Goal: Task Accomplishment & Management: Manage account settings

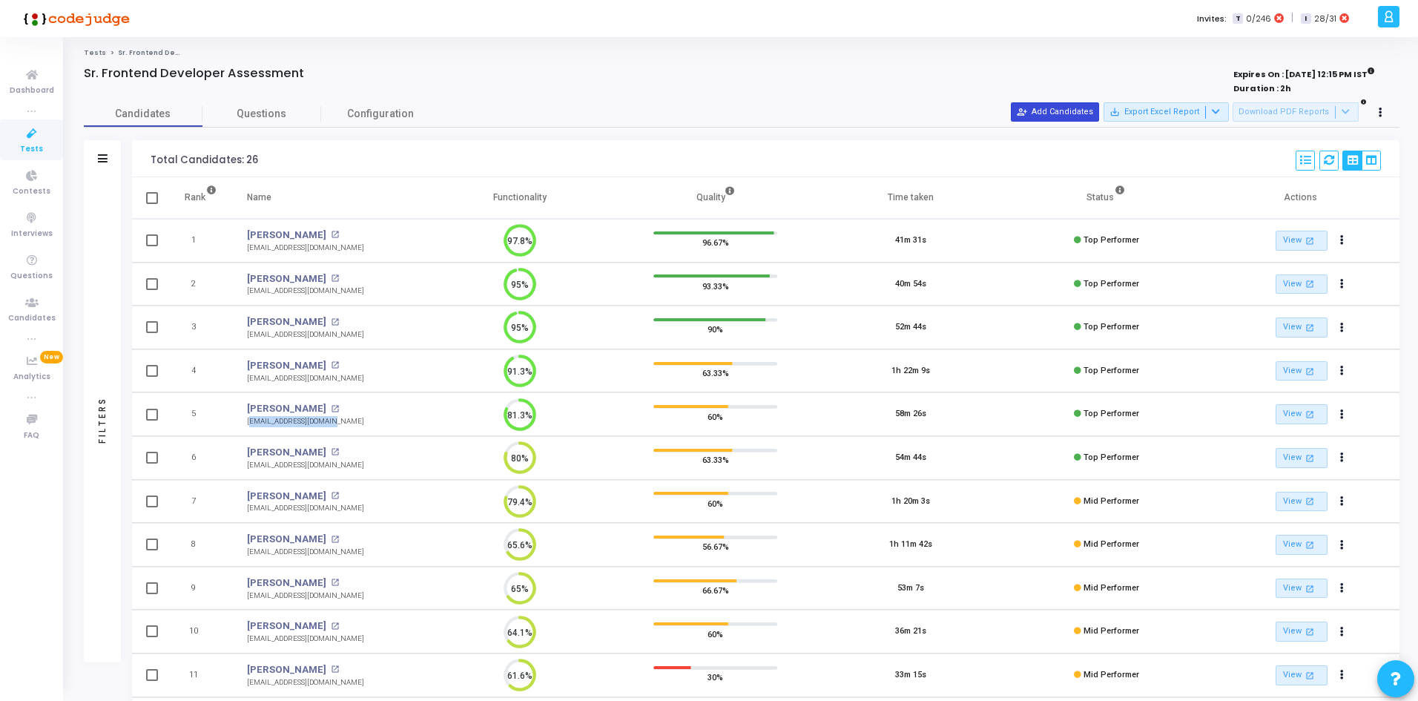
click at [1051, 111] on button "person_add_alt Add Candidates" at bounding box center [1055, 111] width 88 height 19
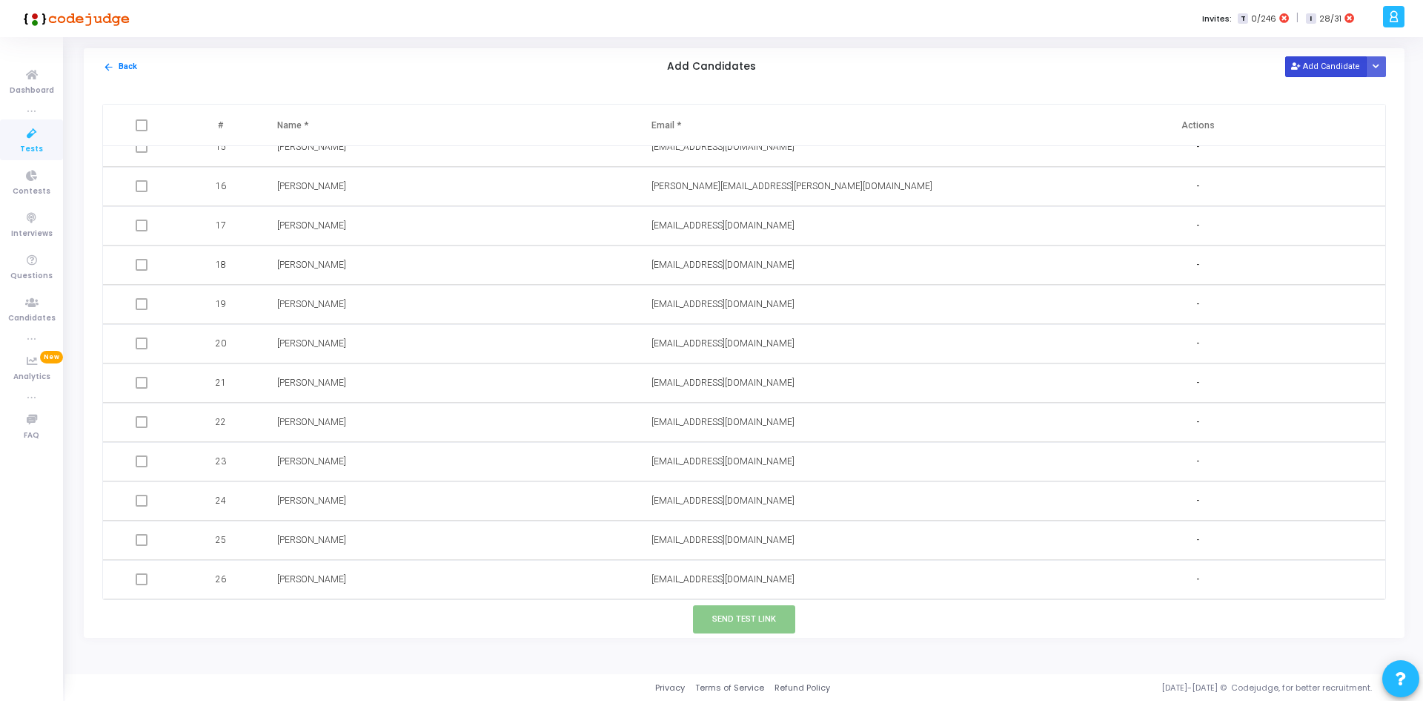
click at [1337, 65] on button "Add Candidate" at bounding box center [1327, 66] width 82 height 20
click at [717, 587] on input "text" at bounding box center [771, 579] width 239 height 24
paste input "[EMAIL_ADDRESS][PERSON_NAME][DOMAIN_NAME] •"
click at [717, 587] on input "[EMAIL_ADDRESS][PERSON_NAME][DOMAIN_NAME] •" at bounding box center [771, 579] width 239 height 24
type input "[EMAIL_ADDRESS][PERSON_NAME][DOMAIN_NAME] •"
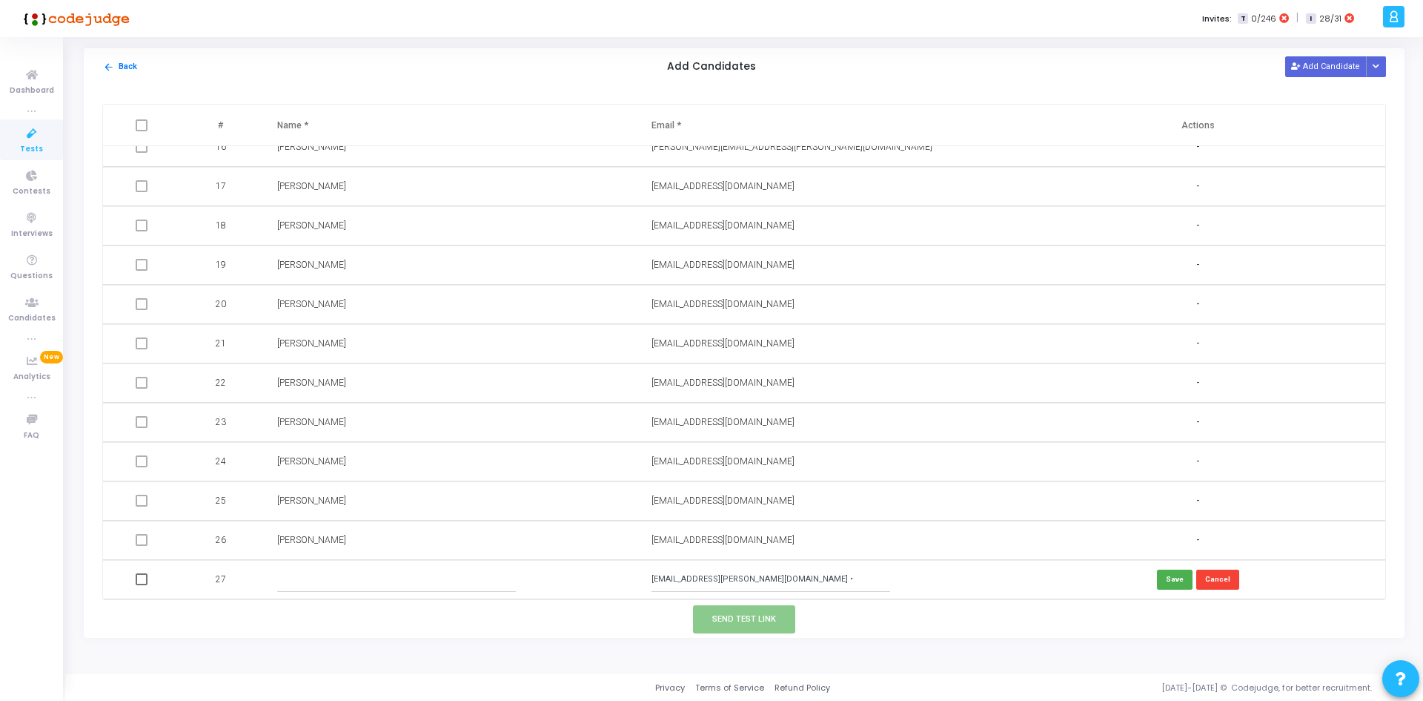
click at [438, 587] on input "text" at bounding box center [396, 579] width 239 height 24
type input "[PERSON_NAME]"
click at [741, 628] on button "Send Test Link" at bounding box center [744, 618] width 102 height 27
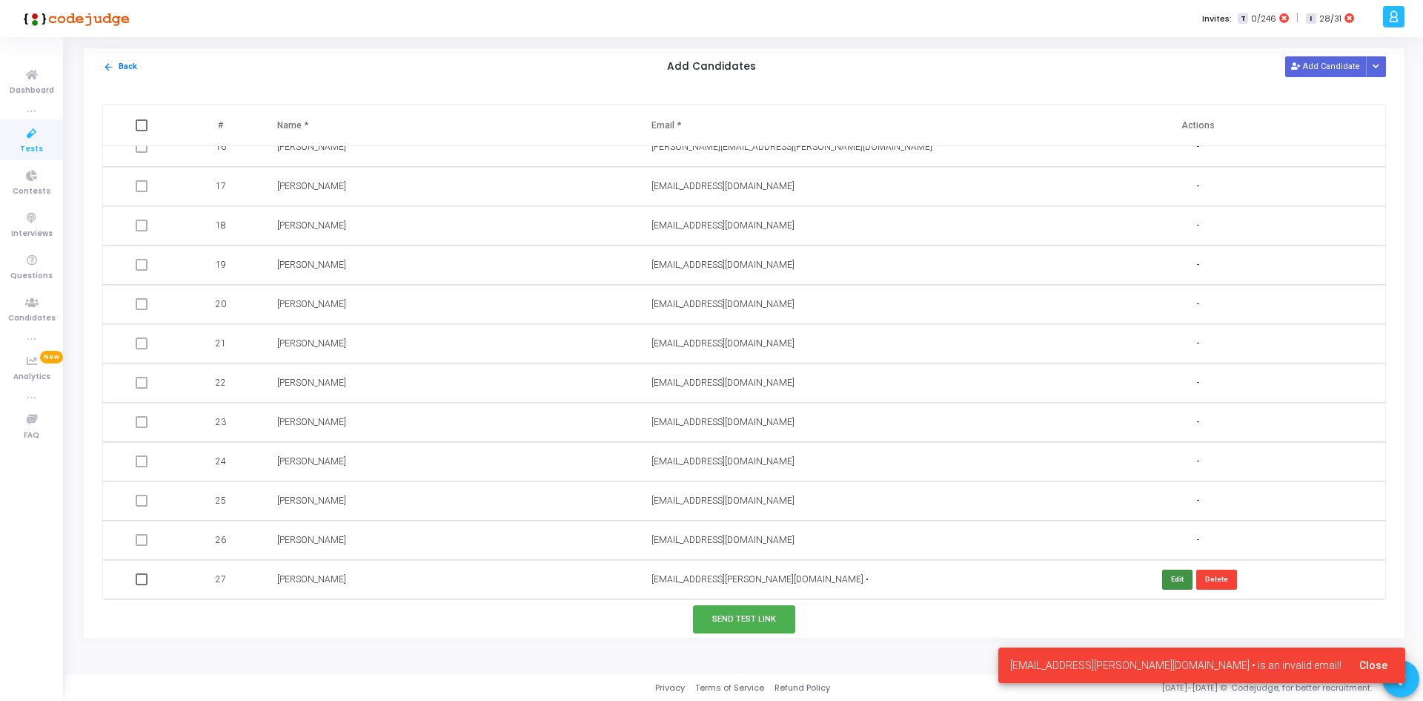
click at [1163, 573] on button "Edit" at bounding box center [1178, 579] width 30 height 20
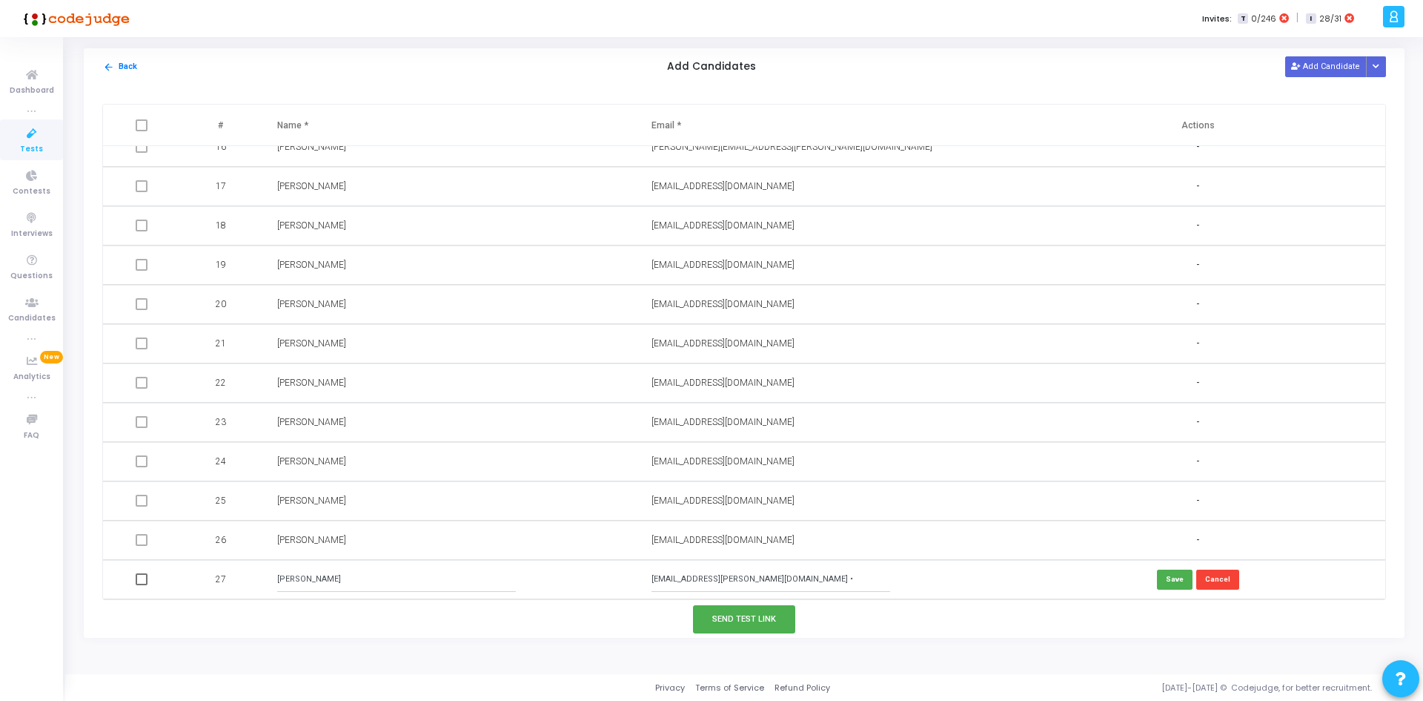
click at [840, 569] on input "[EMAIL_ADDRESS][PERSON_NAME][DOMAIN_NAME] •" at bounding box center [771, 579] width 239 height 24
type input "[EMAIL_ADDRESS][PERSON_NAME][DOMAIN_NAME]"
click at [745, 619] on button "Send Test Link" at bounding box center [744, 618] width 102 height 27
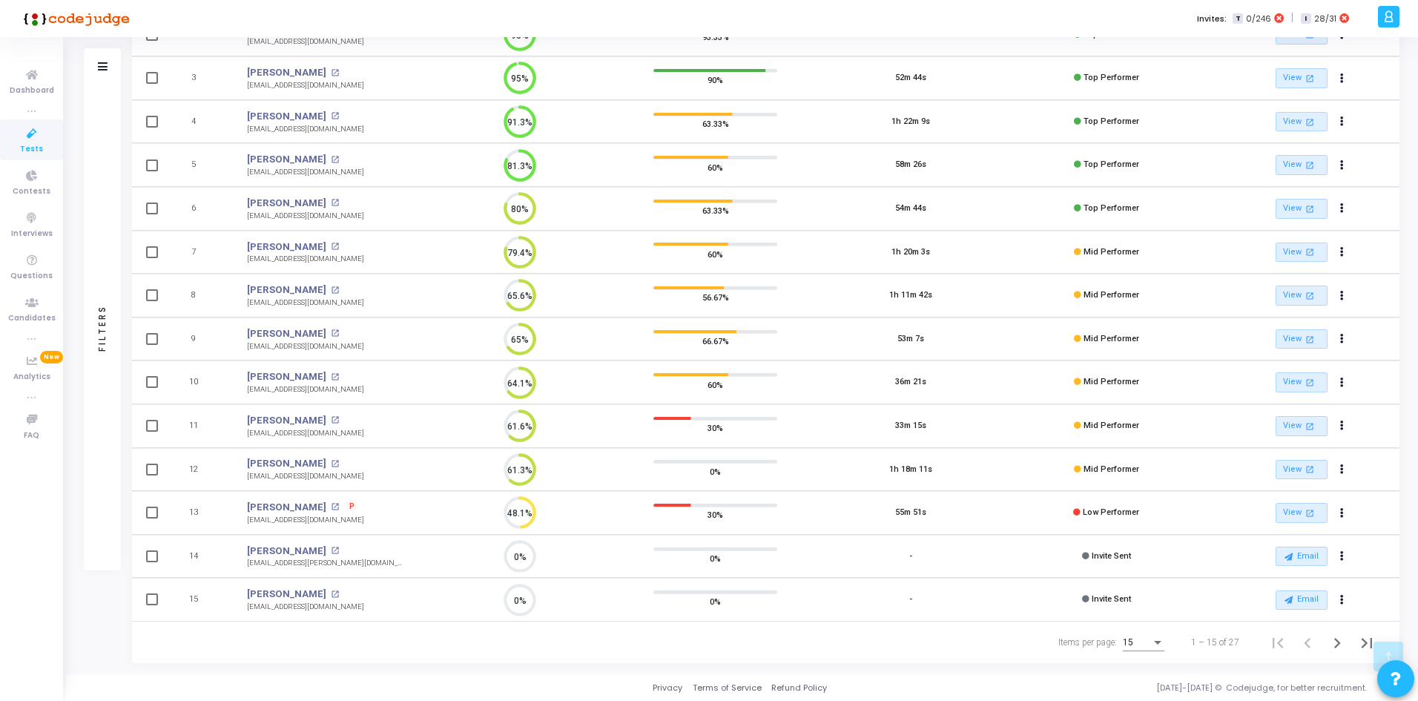
click at [1137, 649] on div "15" at bounding box center [1143, 638] width 42 height 24
click at [1134, 636] on span "50" at bounding box center [1144, 634] width 42 height 27
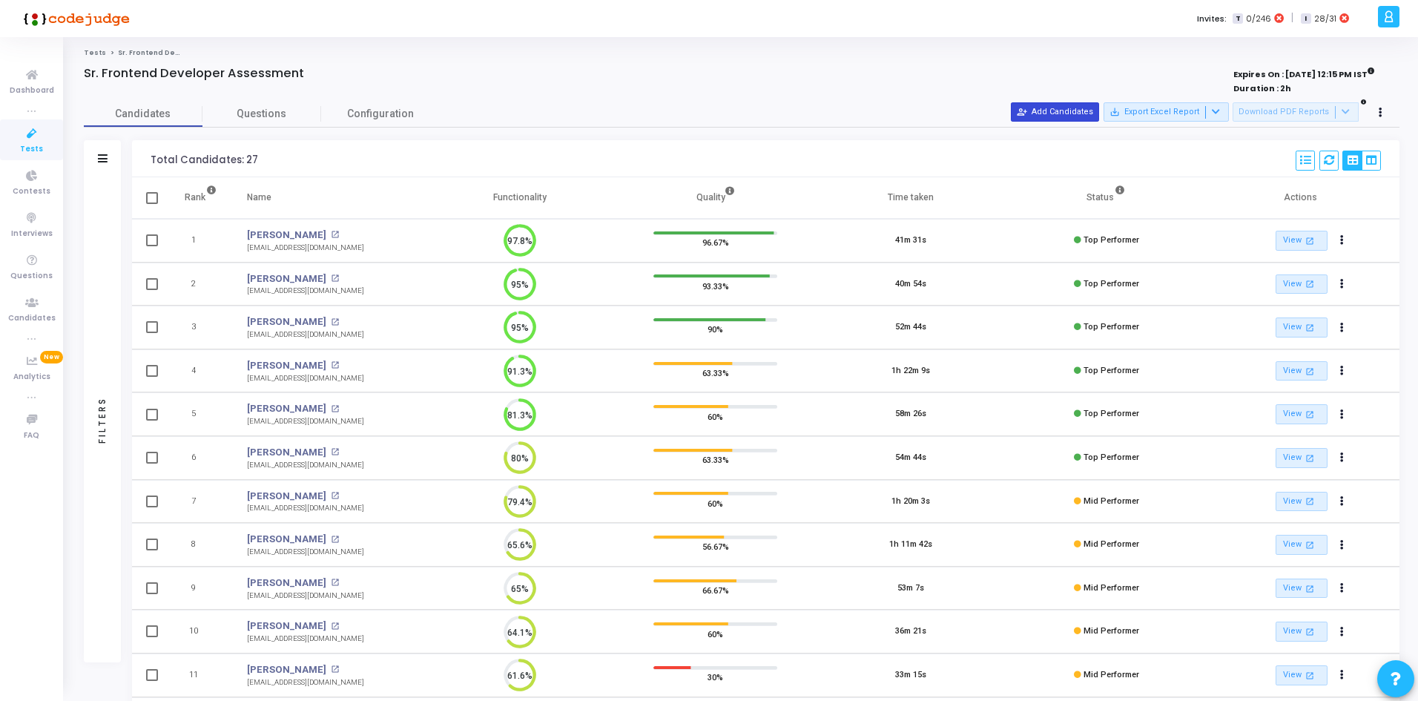
click at [1088, 118] on button "person_add_alt Add Candidates" at bounding box center [1055, 111] width 88 height 19
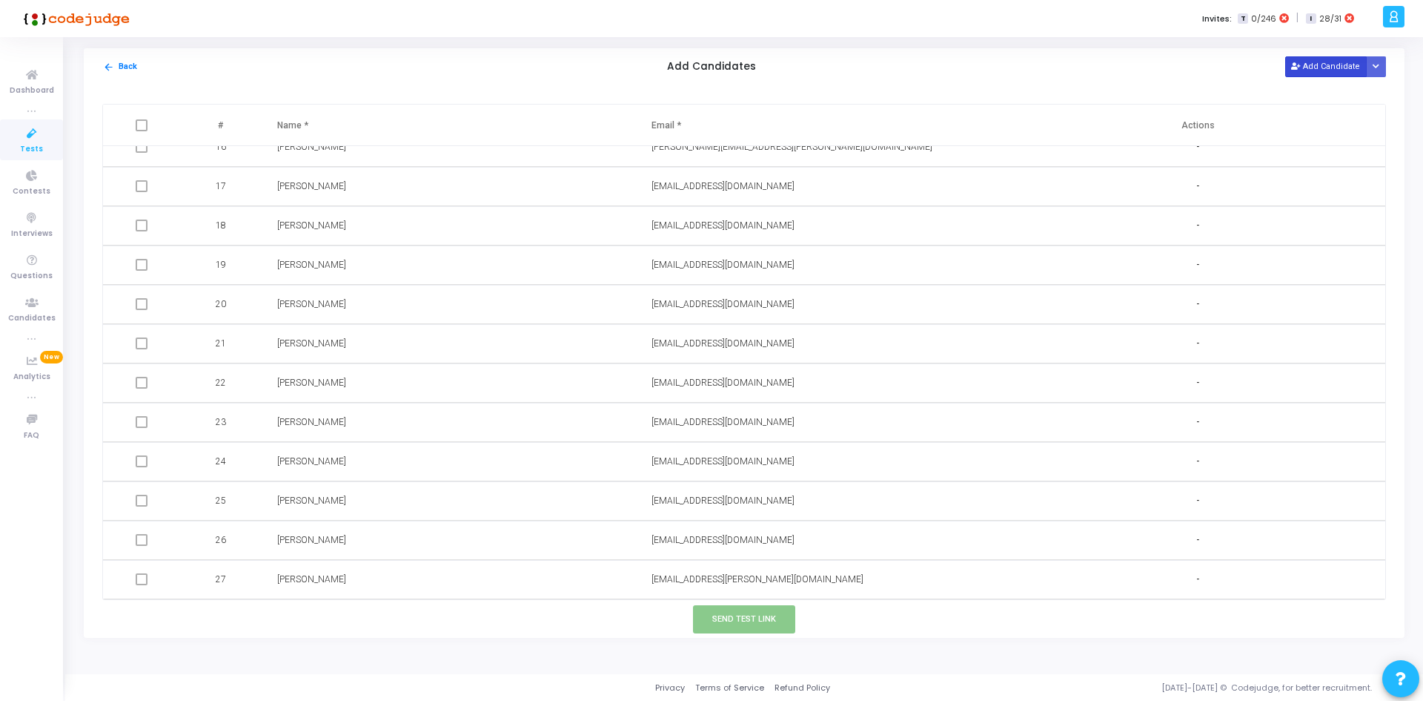
click at [1319, 64] on button "Add Candidate" at bounding box center [1327, 66] width 82 height 20
click at [726, 576] on input "text" at bounding box center [771, 579] width 239 height 24
paste input "[EMAIL_ADDRESS][DOMAIN_NAME]"
type input "[EMAIL_ADDRESS][DOMAIN_NAME]"
click at [432, 582] on input "text" at bounding box center [396, 579] width 239 height 24
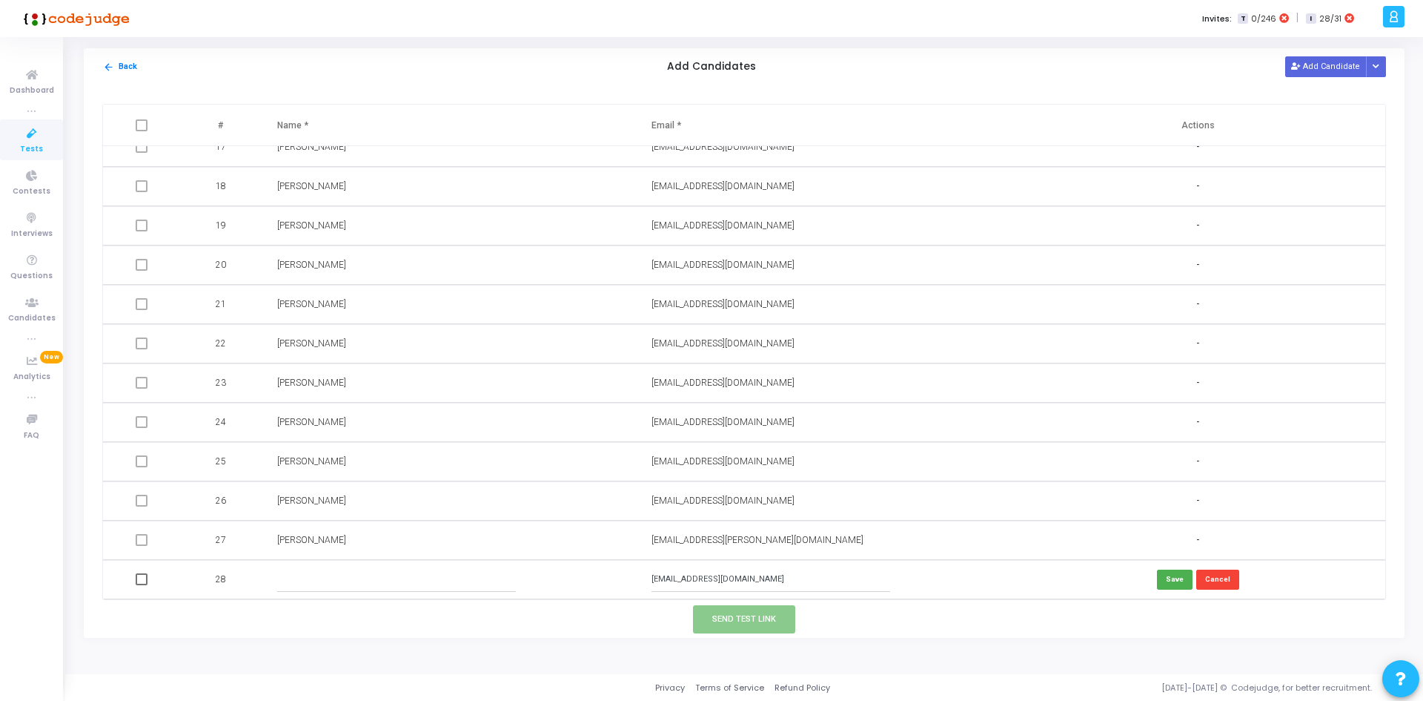
paste input "[PERSON_NAME]"
type input "[PERSON_NAME]"
click at [734, 620] on button "Send Test Link" at bounding box center [744, 618] width 102 height 27
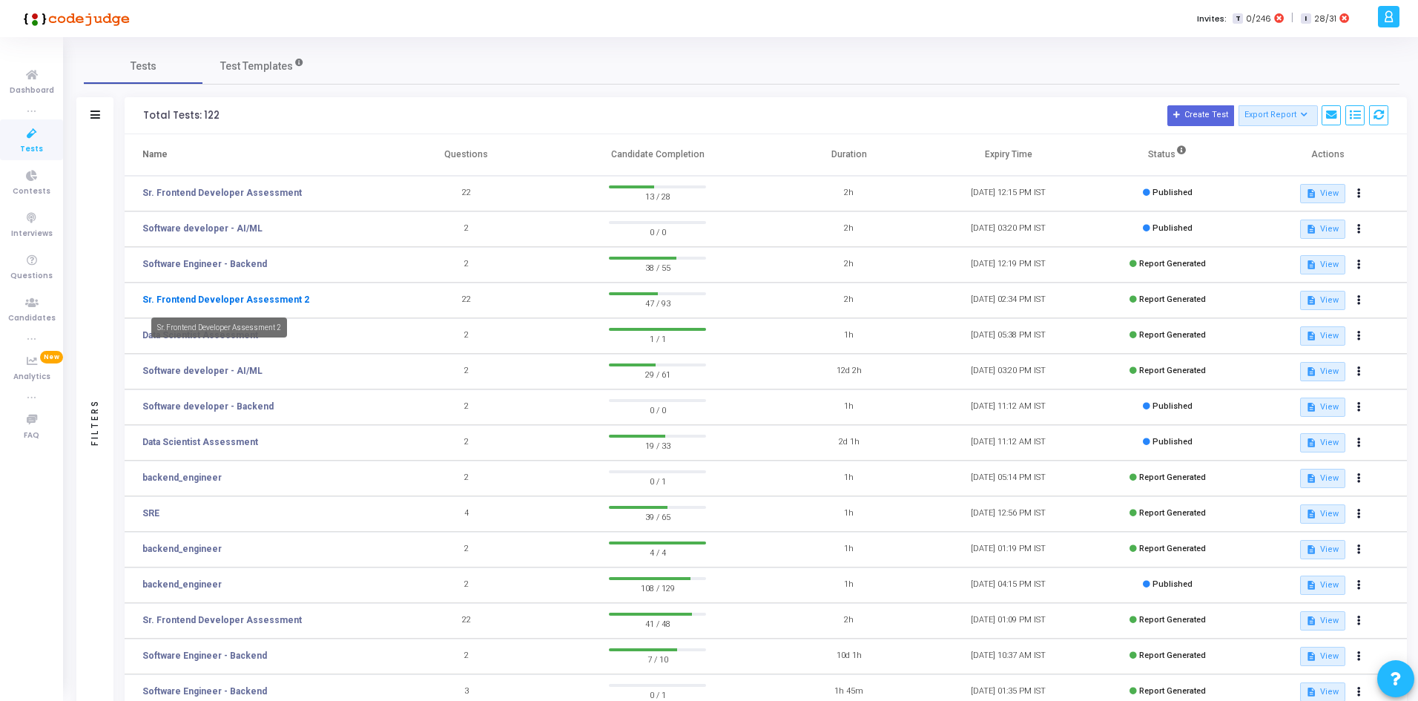
click at [248, 302] on link "Sr. Frontend Developer Assessment 2" at bounding box center [225, 299] width 167 height 13
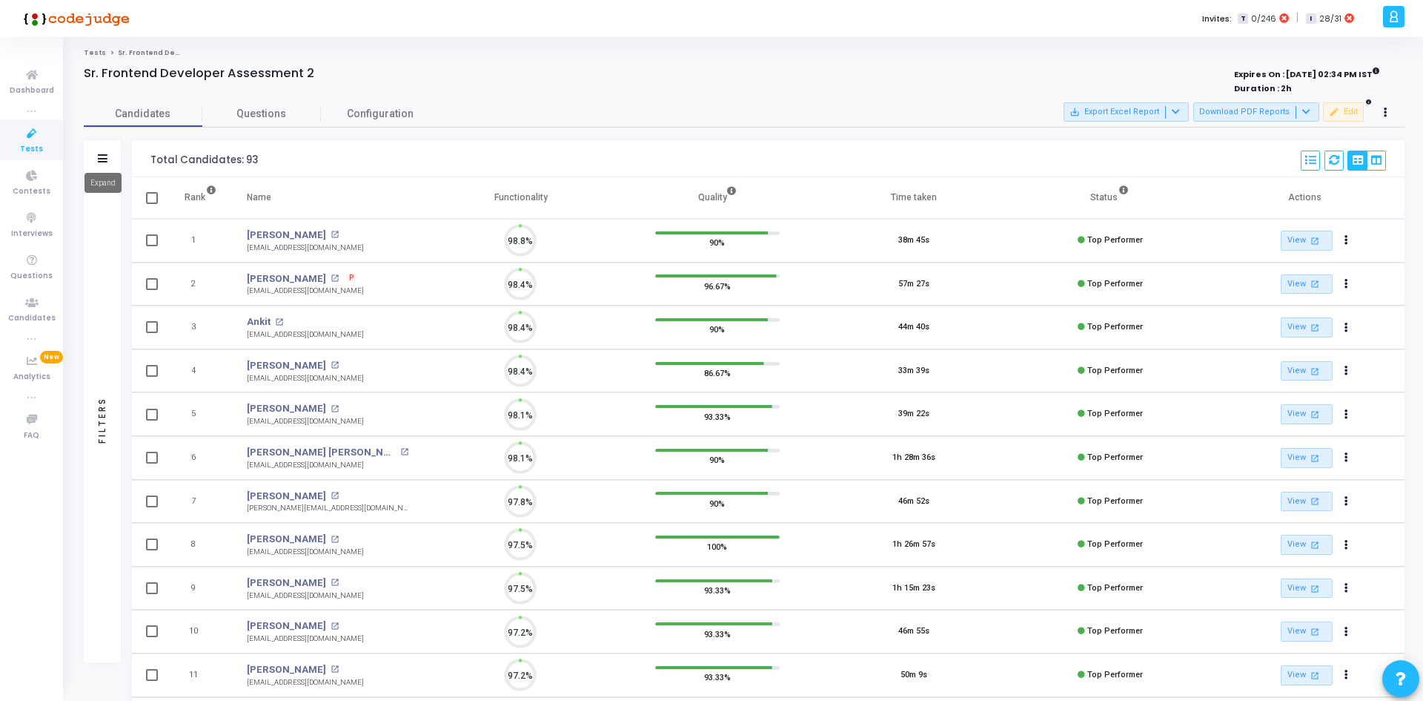
click at [105, 159] on icon at bounding box center [103, 158] width 10 height 8
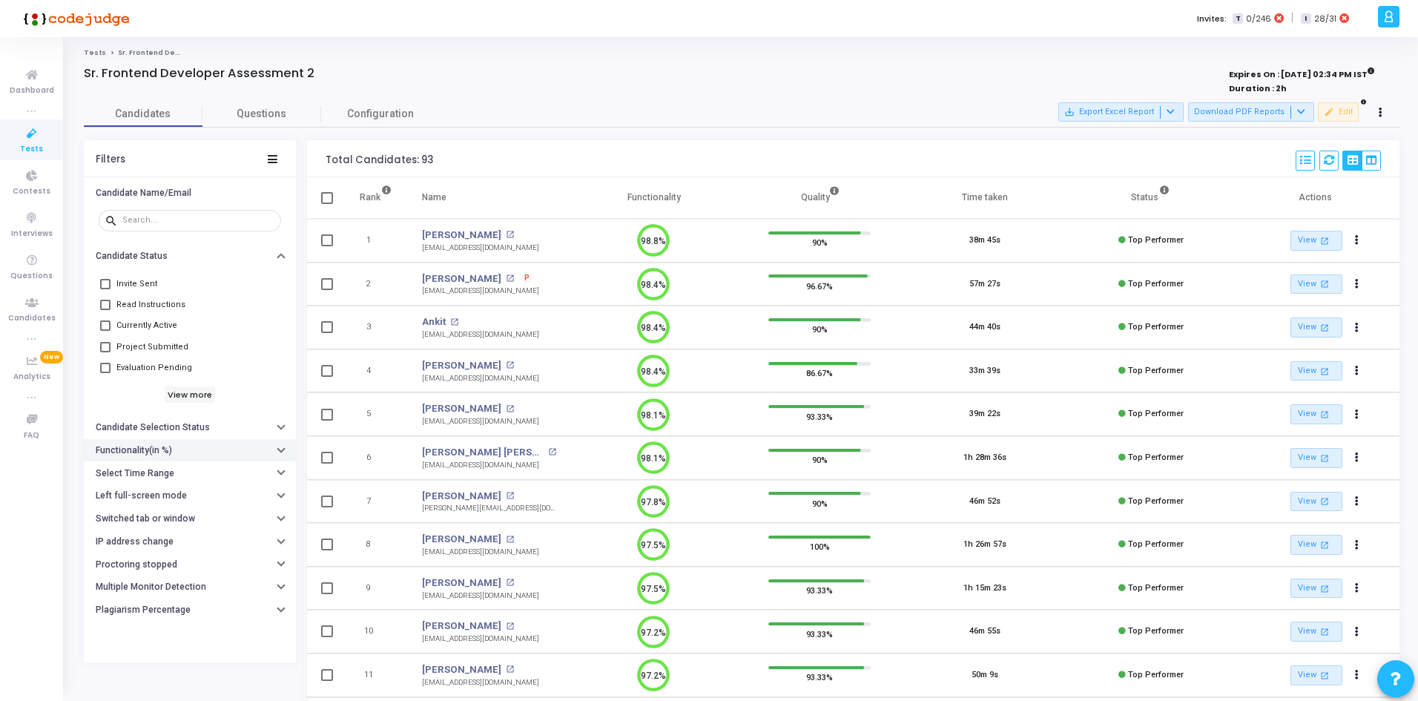
click at [153, 456] on button "Functionality(in %)" at bounding box center [190, 450] width 212 height 23
click at [153, 516] on h6 "Select Time Range" at bounding box center [135, 517] width 79 height 11
click at [137, 555] on div "Started At" at bounding box center [129, 547] width 49 height 24
click at [185, 545] on div at bounding box center [709, 350] width 1418 height 701
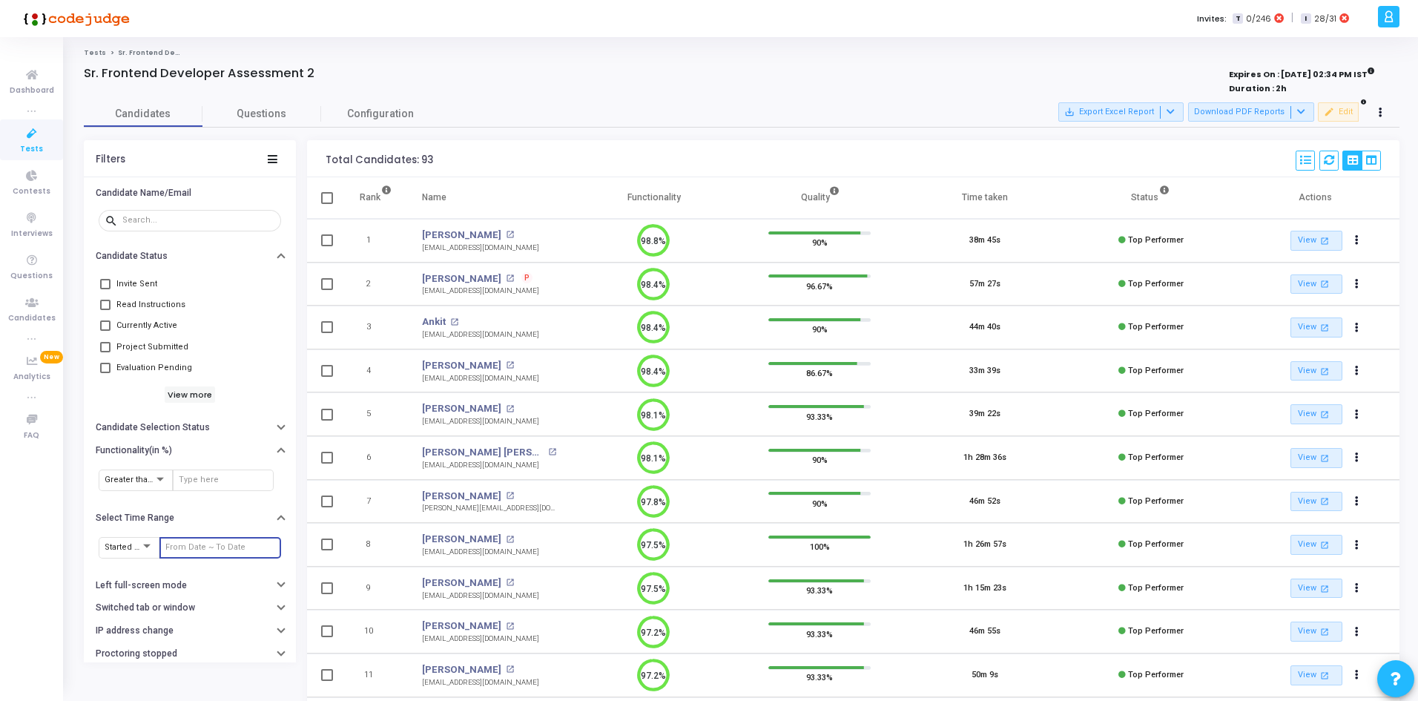
click at [185, 545] on input "text" at bounding box center [220, 547] width 110 height 9
click at [176, 282] on div "[DATE]" at bounding box center [239, 275] width 151 height 21
click at [173, 275] on icon "Previous month" at bounding box center [174, 275] width 4 height 6
click at [231, 337] on span "10" at bounding box center [239, 336] width 19 height 19
click at [268, 516] on span "To:" at bounding box center [239, 516] width 143 height 19
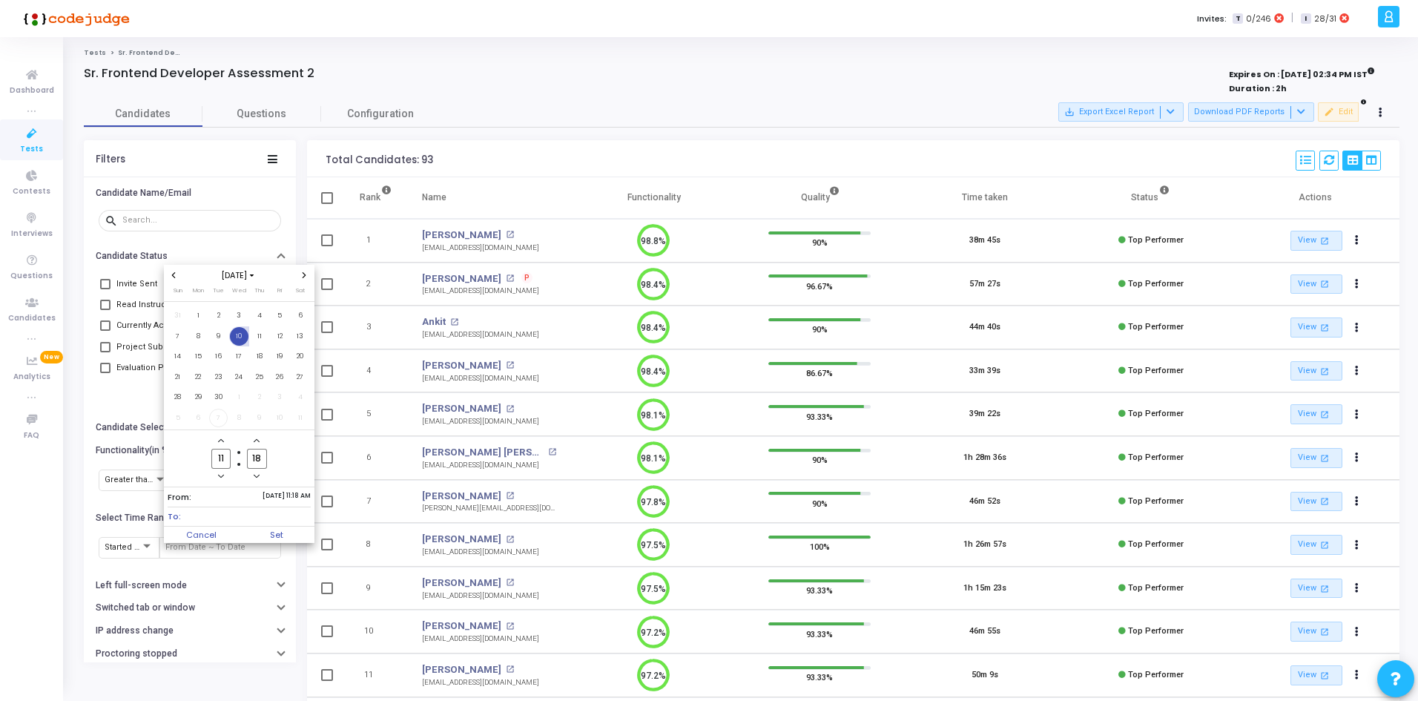
click at [293, 278] on div "[DATE]" at bounding box center [239, 275] width 119 height 13
click at [303, 272] on icon "Next month" at bounding box center [304, 275] width 6 height 6
click at [222, 337] on span "7" at bounding box center [218, 336] width 19 height 19
click at [265, 535] on span "Set" at bounding box center [277, 534] width 76 height 16
type input "[DATE] 11:18 AM - [DATE] 11:18 AM"
